Goal: Transaction & Acquisition: Download file/media

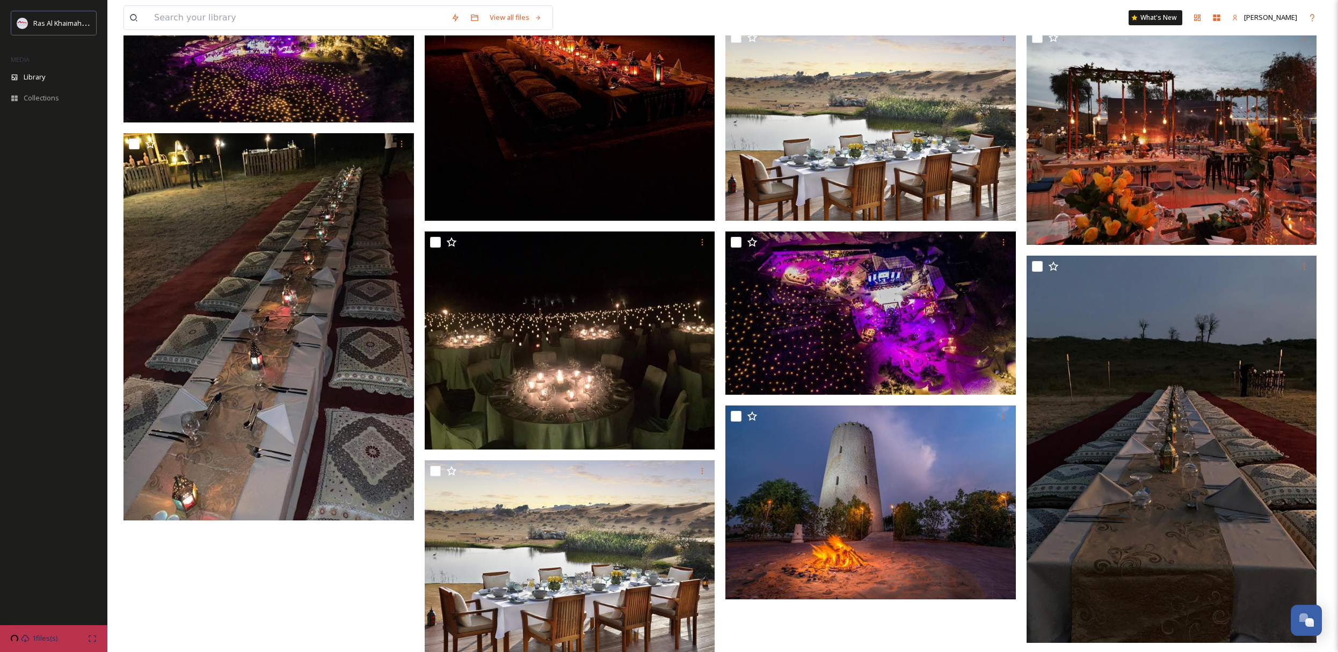
scroll to position [742, 0]
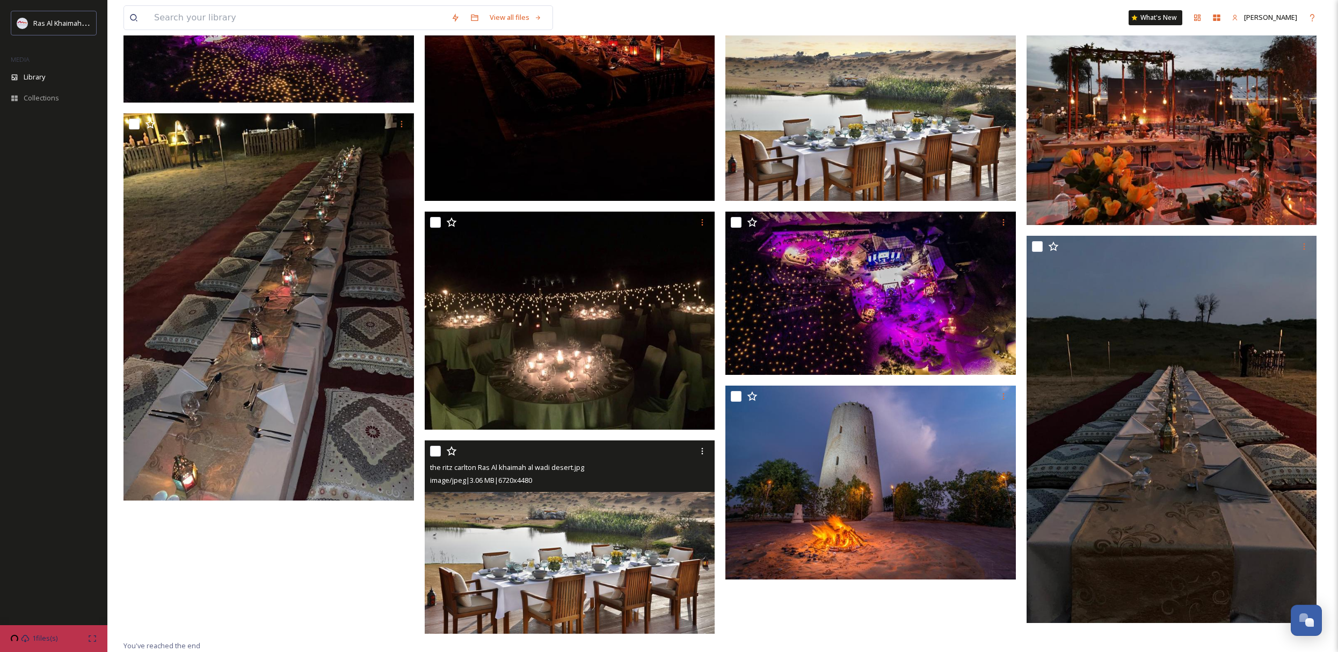
click at [540, 575] on img at bounding box center [570, 537] width 290 height 194
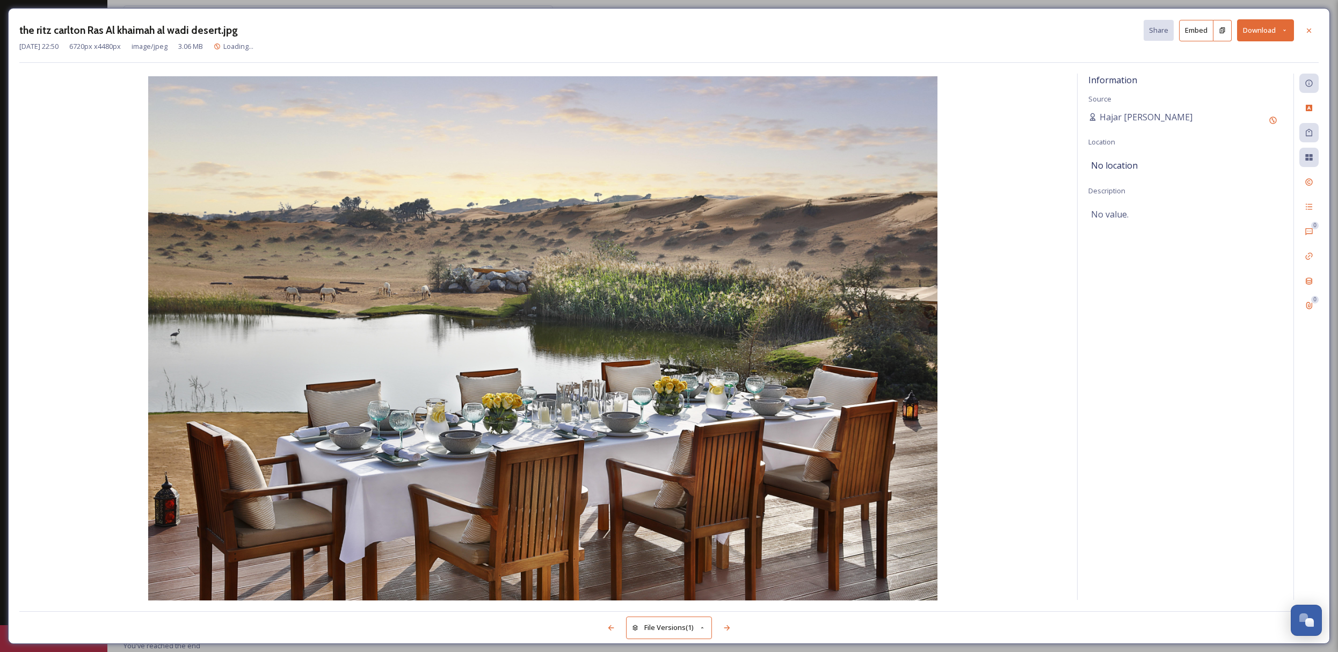
click at [1260, 35] on button "Download" at bounding box center [1265, 30] width 57 height 22
click at [1250, 66] on div "Download Large (2000 x 1333)" at bounding box center [1237, 76] width 112 height 21
click at [1314, 30] on div at bounding box center [1308, 30] width 19 height 19
